Goal: Communication & Community: Participate in discussion

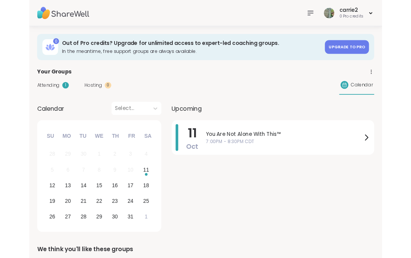
scroll to position [62, 0]
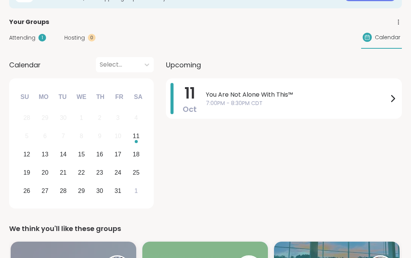
click at [394, 98] on icon at bounding box center [392, 98] width 3 height 6
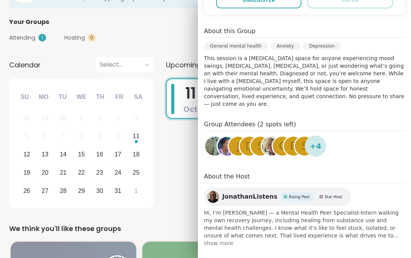
scroll to position [192, 0]
click at [176, 181] on div "[DATE] You Are Not Alone With This™ 7:00PM - 8:30PM CDT" at bounding box center [284, 144] width 236 height 133
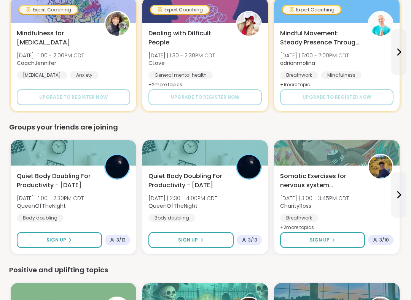
scroll to position [591, 0]
click at [375, 173] on img at bounding box center [380, 167] width 24 height 24
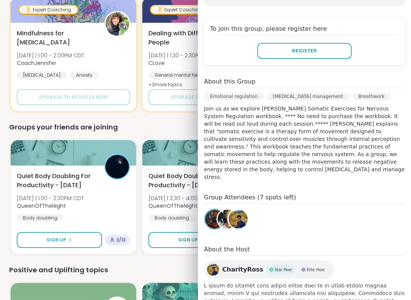
scroll to position [159, 0]
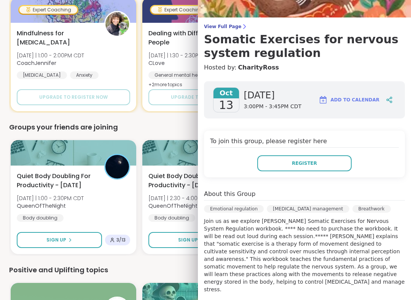
click at [174, 129] on div "Groups your friends are joining" at bounding box center [205, 127] width 392 height 11
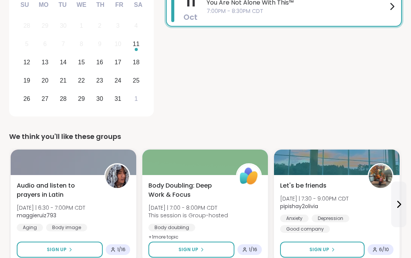
scroll to position [154, 0]
click at [403, 201] on icon at bounding box center [398, 204] width 9 height 9
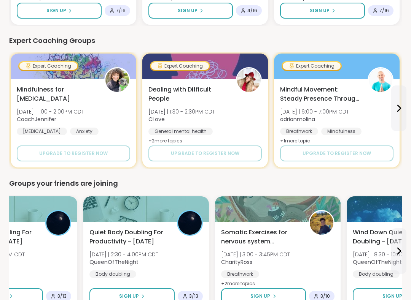
scroll to position [540, 0]
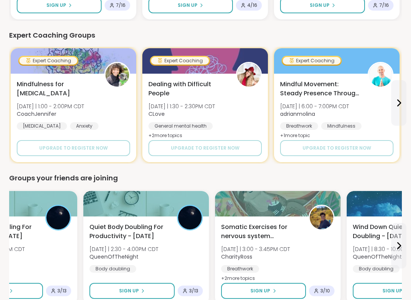
click at [245, 272] on div "Breathwork" at bounding box center [240, 269] width 38 height 8
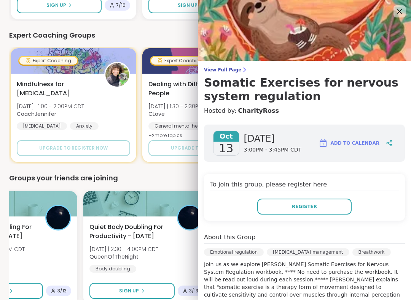
click at [402, 9] on icon at bounding box center [399, 11] width 9 height 9
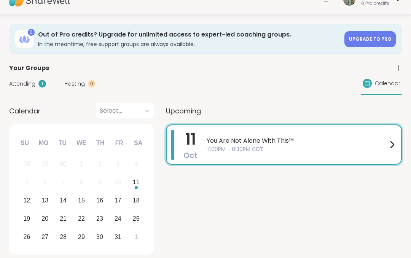
scroll to position [0, 0]
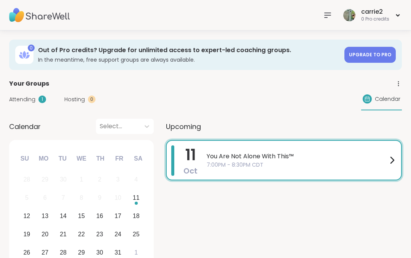
click at [22, 95] on span "Attending" at bounding box center [22, 99] width 26 height 8
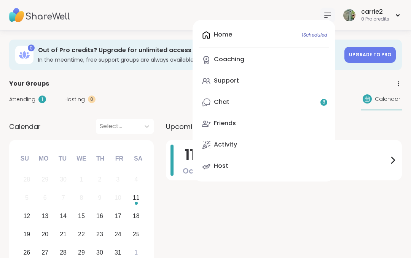
click at [269, 108] on link "Chat 8" at bounding box center [263, 102] width 130 height 18
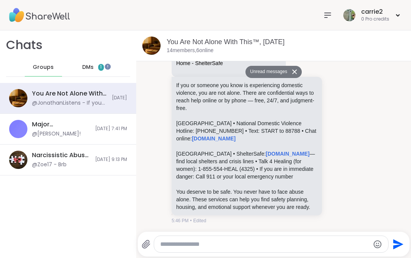
scroll to position [1704, 0]
click at [301, 188] on p "You deserve to be safe. You never have to face abuse alone. These services can …" at bounding box center [246, 199] width 141 height 23
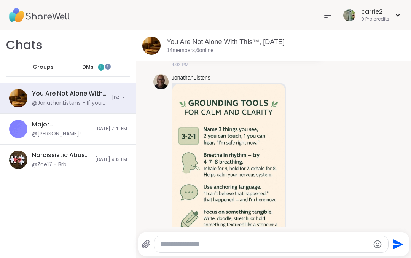
scroll to position [458, 0]
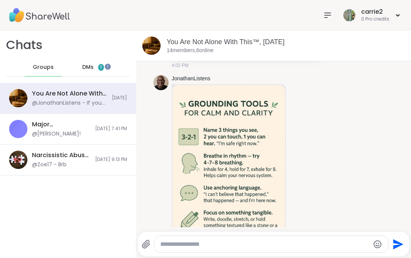
click at [21, 127] on img at bounding box center [18, 129] width 18 height 18
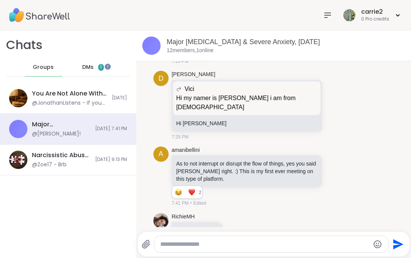
scroll to position [302, 0]
click at [31, 156] on div "Narcissistic Abuse Support Group (90min), [DATE] @Zoe17 - Brb [DATE] 9:13 PM" at bounding box center [68, 159] width 136 height 31
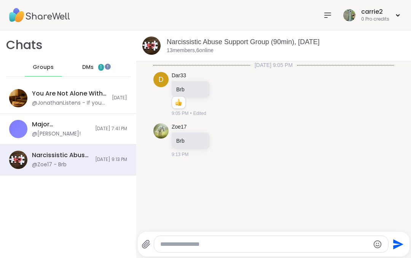
scroll to position [0, 0]
click at [87, 65] on span "DMs" at bounding box center [87, 67] width 11 height 8
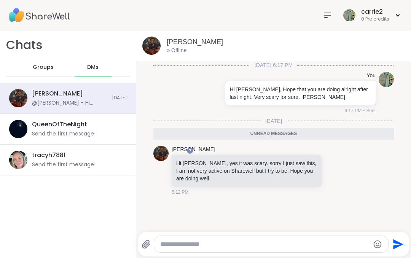
click at [2, 256] on div "Chats Groups DMs [PERSON_NAME] @[PERSON_NAME] - Hi [PERSON_NAME], yes it was sc…" at bounding box center [68, 143] width 136 height 227
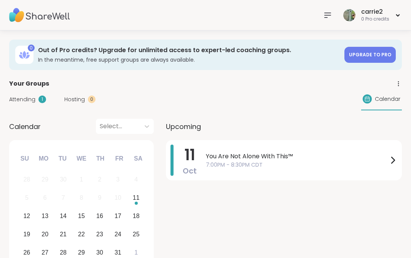
click at [373, 180] on div "[DATE] You Are Not Alone With This™ 7:00PM - 8:30PM CDT" at bounding box center [284, 160] width 236 height 40
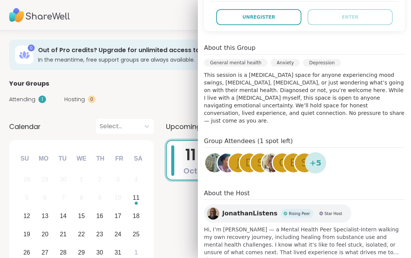
scroll to position [177, 0]
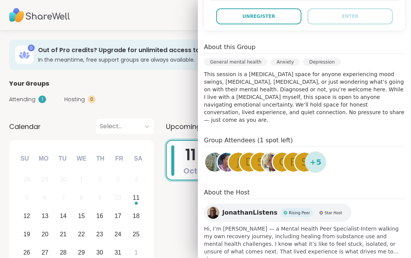
click at [266, 12] on button "Unregister" at bounding box center [258, 16] width 85 height 16
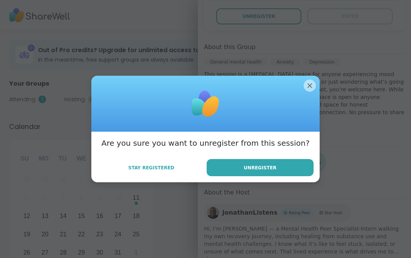
click at [287, 167] on button "Unregister" at bounding box center [259, 167] width 107 height 17
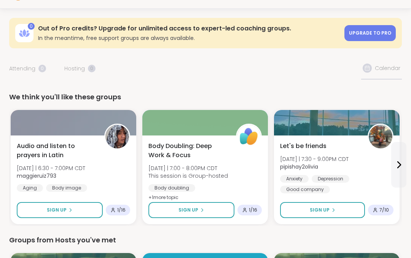
scroll to position [0, 0]
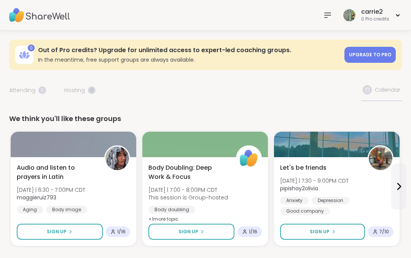
click at [330, 14] on icon at bounding box center [327, 15] width 9 height 9
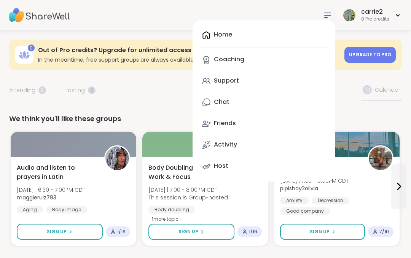
click at [236, 108] on link "Chat" at bounding box center [263, 102] width 130 height 18
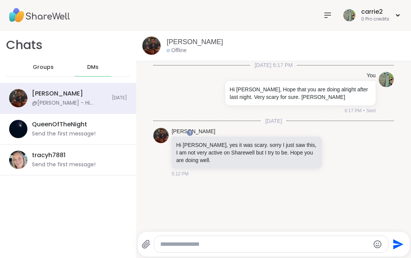
click at [39, 65] on span "Groups" at bounding box center [43, 67] width 21 height 8
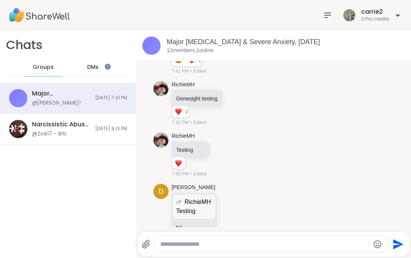
click at [32, 90] on div "Major [MEDICAL_DATA] & Severe Anxiety, [DATE] @[PERSON_NAME]! [DATE] 7:41 PM" at bounding box center [68, 98] width 136 height 31
click at [36, 126] on div "Narcissistic Abuse Support Group (90min), [DATE]" at bounding box center [61, 124] width 59 height 8
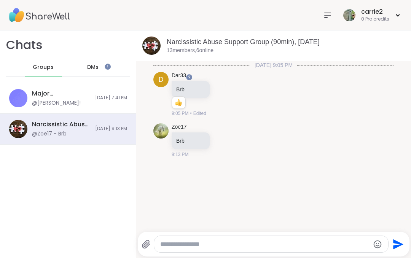
click at [364, 16] on div "0 Pro credits" at bounding box center [375, 19] width 28 height 6
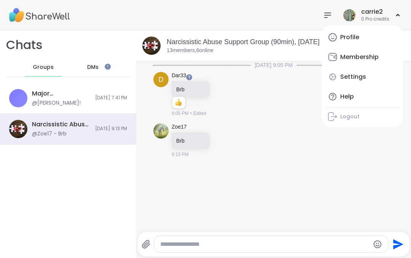
click at [354, 36] on div "Profile" at bounding box center [349, 37] width 19 height 8
